Goal: Book appointment/travel/reservation

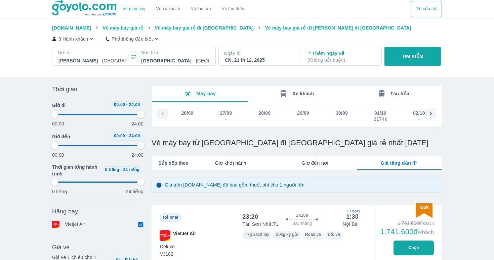
scroll to position [0, 3102]
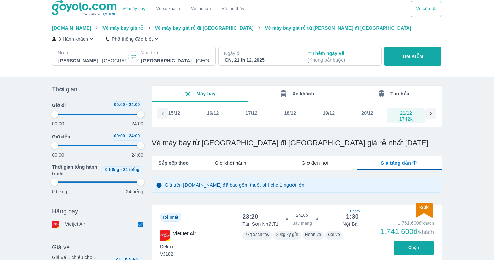
type input "97.9166666666667"
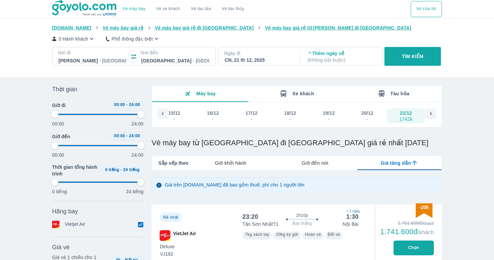
type input "97.9166666666667"
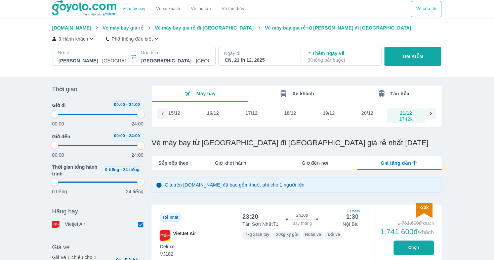
type input "97.9166666666667"
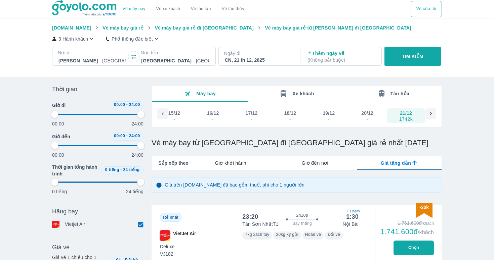
type input "97.9166666666667"
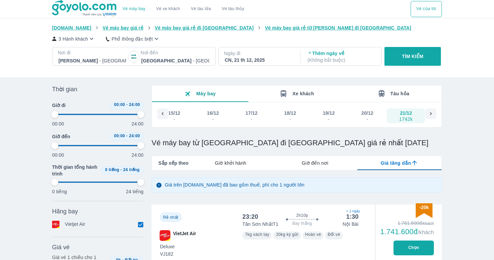
type input "97.9166666666667"
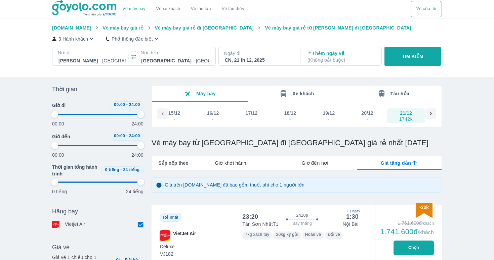
type input "97.9166666666667"
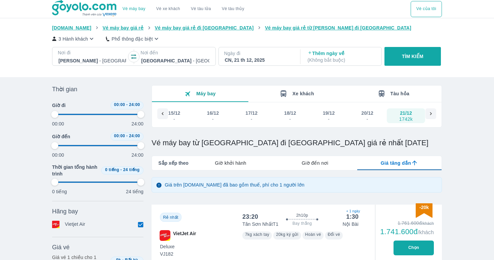
type input "97.9166666666667"
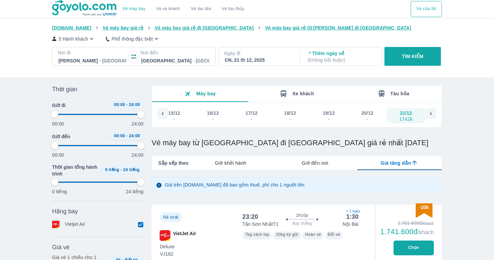
type input "97.9166666666667"
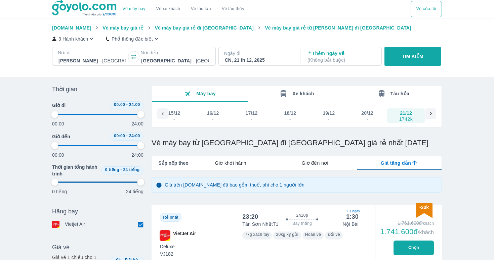
type input "97.9166666666667"
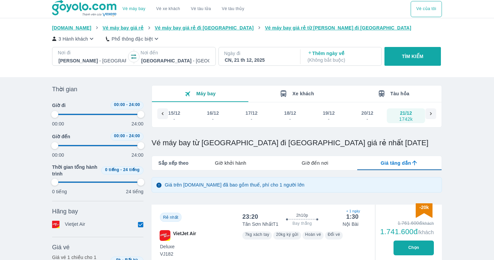
type input "97.9166666666667"
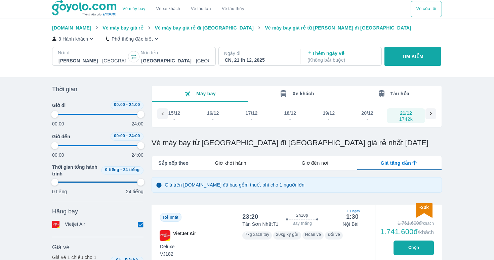
type input "97.9166666666667"
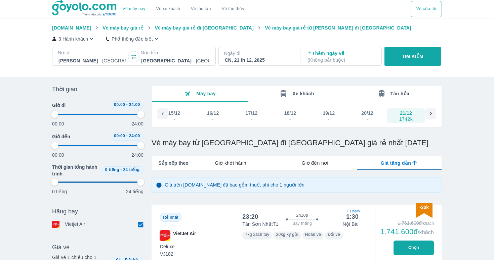
type input "97.9166666666667"
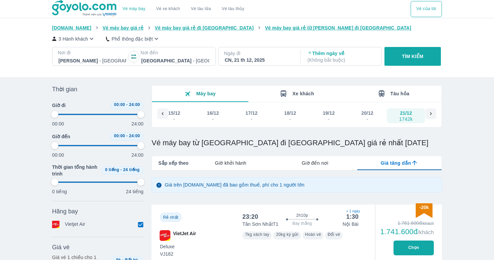
type input "97.9166666666667"
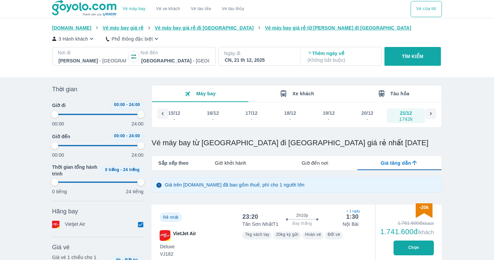
type input "97.9166666666667"
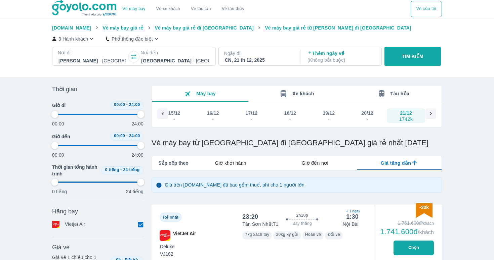
type input "97.9166666666667"
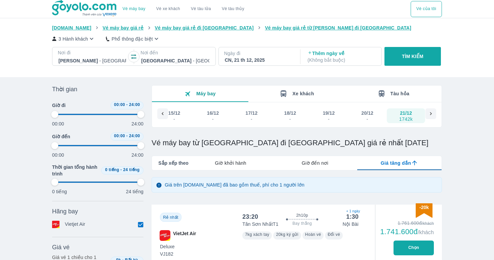
type input "97.9166666666667"
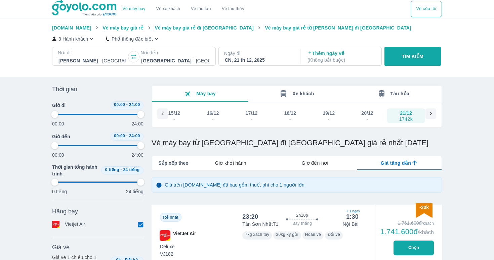
type input "97.9166666666667"
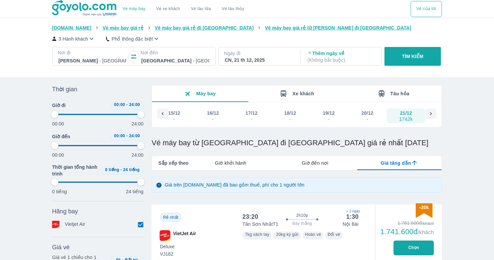
type input "97.9166666666667"
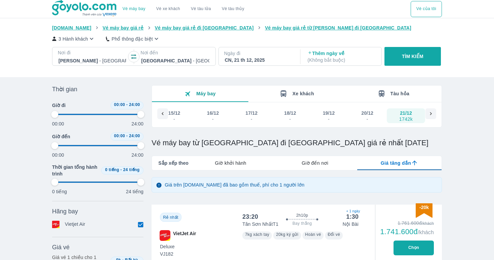
type input "97.9166666666667"
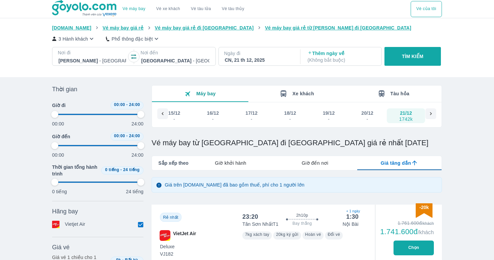
type input "97.9166666666667"
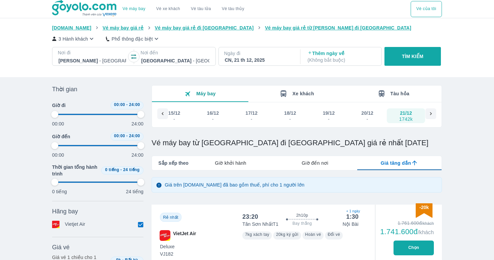
type input "97.9166666666667"
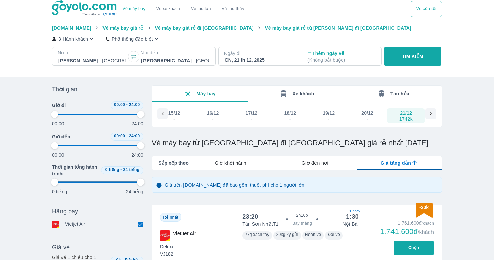
type input "97.9166666666667"
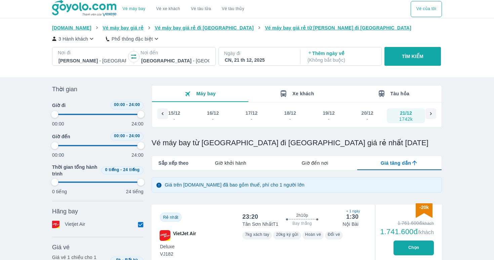
type input "97.9166666666667"
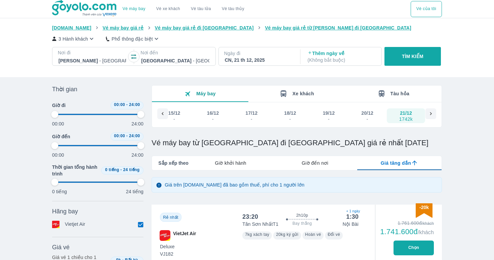
type input "97.9166666666667"
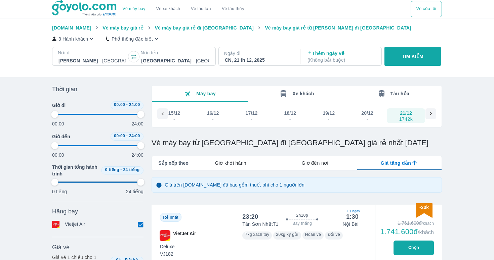
type input "97.9166666666667"
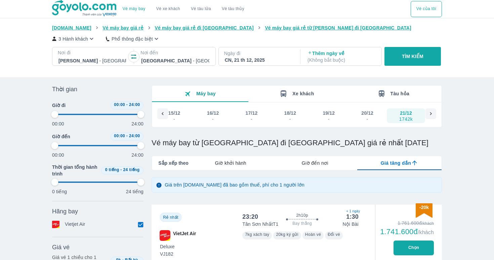
type input "97.9166666666667"
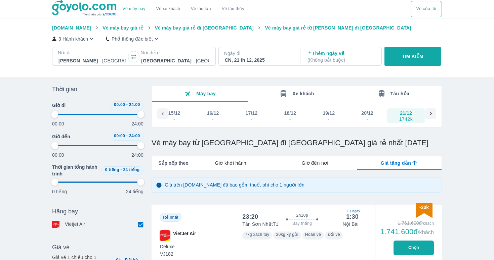
type input "97.9166666666667"
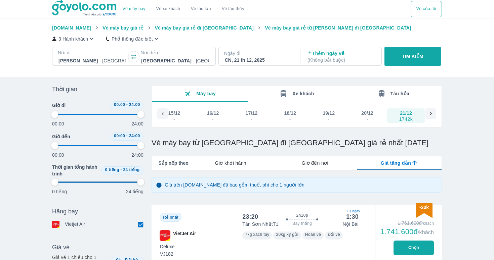
type input "97.9166666666667"
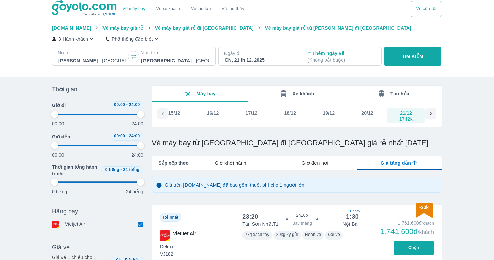
type input "97.9166666666667"
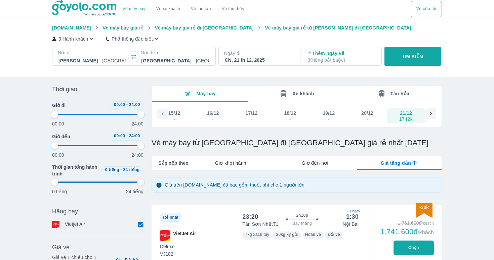
type input "97.9166666666667"
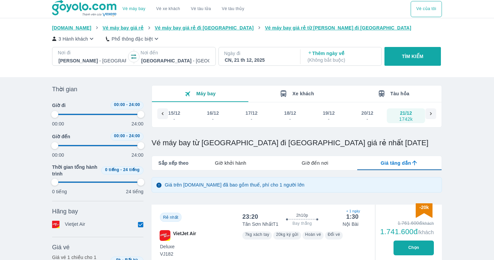
type input "97.9166666666667"
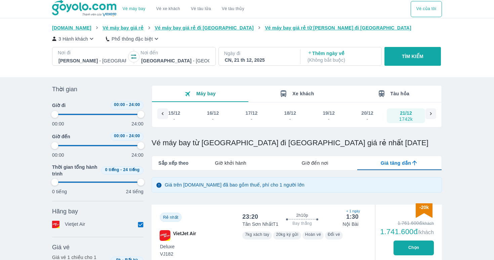
type input "97.9166666666667"
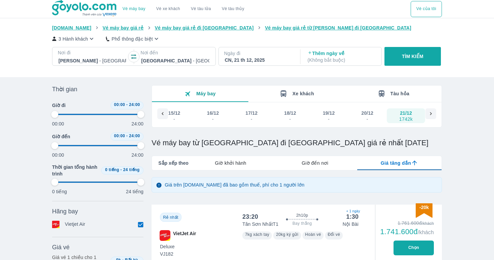
type input "97.9166666666667"
